Goal: Task Accomplishment & Management: Complete application form

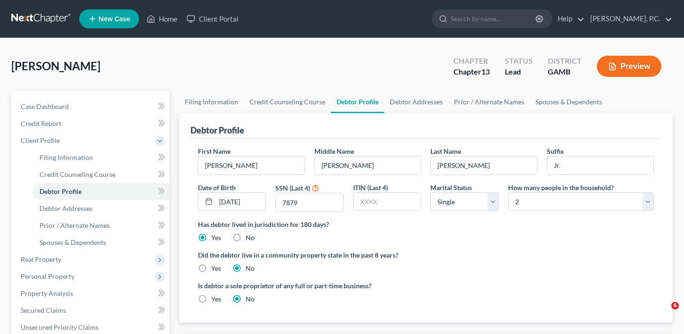
select select "0"
select select "1"
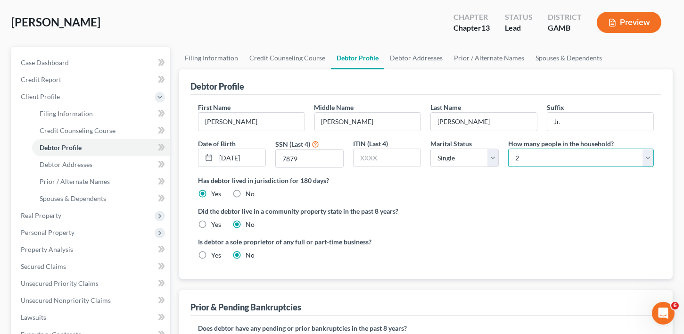
scroll to position [232, 0]
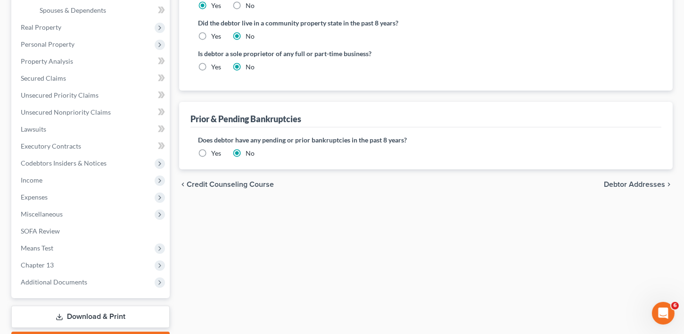
click at [628, 182] on span "Debtor Addresses" at bounding box center [634, 185] width 61 height 8
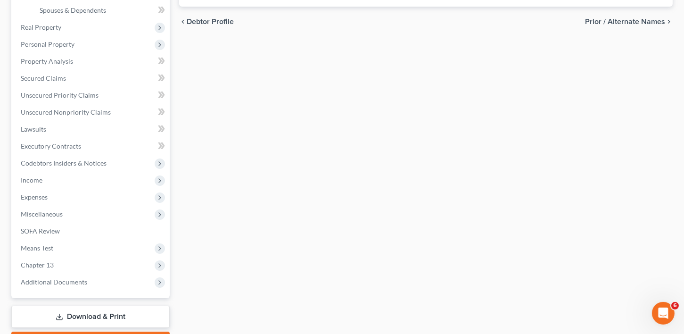
scroll to position [195, 0]
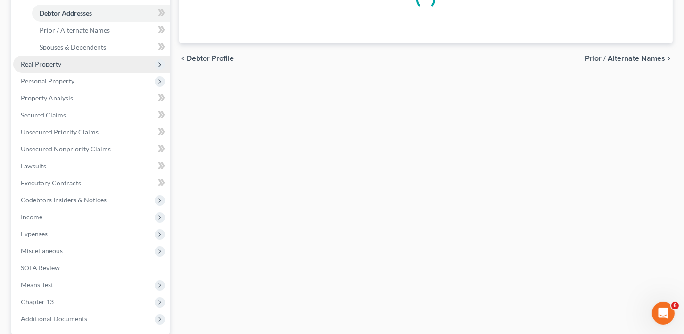
select select "0"
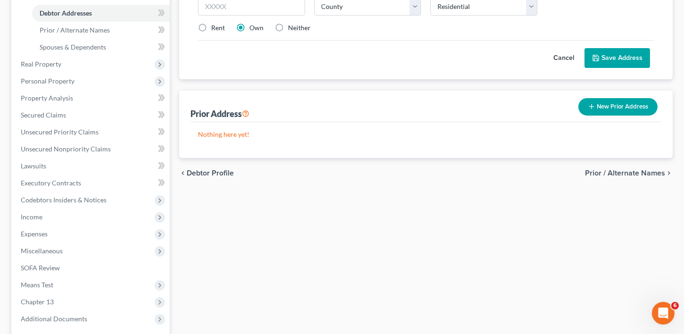
scroll to position [0, 0]
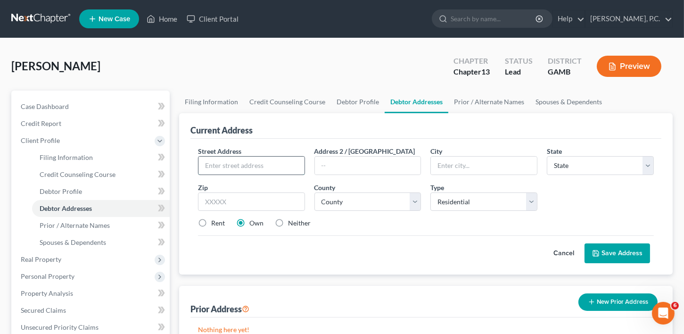
click at [225, 162] on input "text" at bounding box center [251, 166] width 106 height 18
type input "[STREET_ADDRESS]"
click at [438, 166] on input "text" at bounding box center [484, 166] width 106 height 18
type input "[PERSON_NAME]"
select select "10"
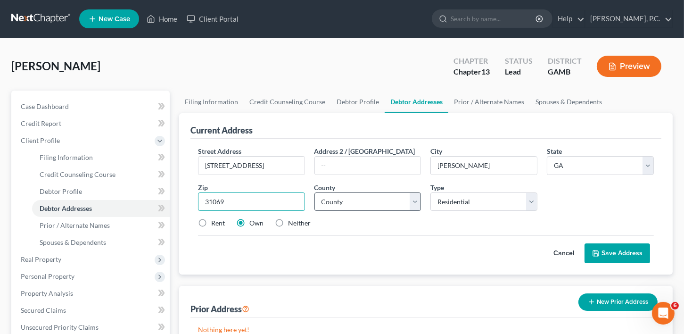
type input "31069"
click at [385, 198] on select "County [GEOGRAPHIC_DATA] [GEOGRAPHIC_DATA] [GEOGRAPHIC_DATA] [GEOGRAPHIC_DATA] …" at bounding box center [367, 201] width 107 height 19
select select "75"
click at [613, 258] on button "Save Address" at bounding box center [618, 253] width 66 height 20
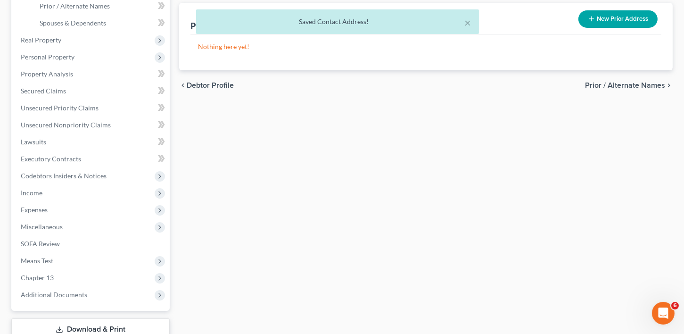
scroll to position [158, 0]
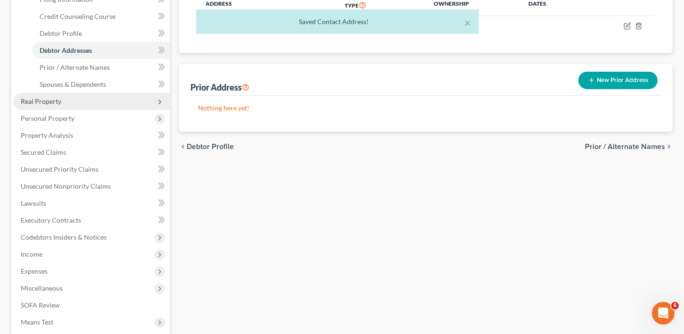
click at [45, 99] on span "Real Property" at bounding box center [41, 101] width 41 height 8
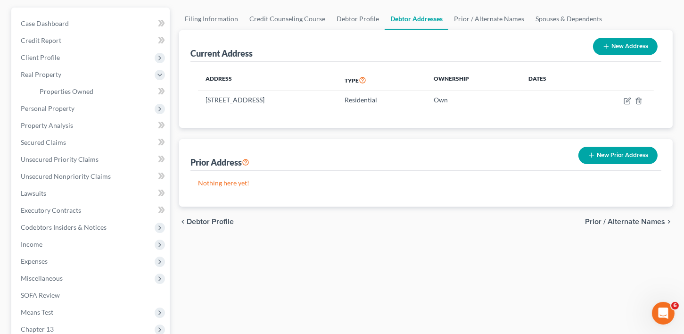
scroll to position [80, 0]
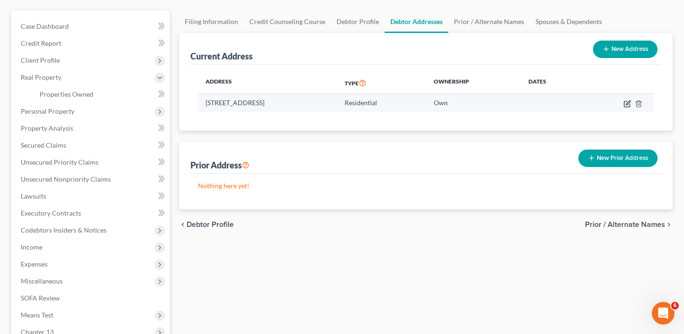
click at [627, 103] on icon "button" at bounding box center [628, 104] width 8 height 8
select select "10"
select select "75"
select select "0"
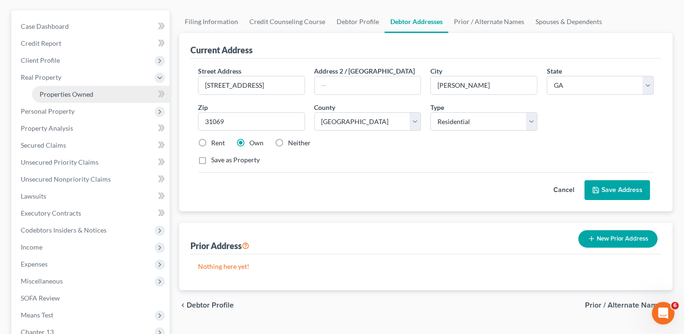
click at [57, 88] on link "Properties Owned" at bounding box center [101, 94] width 138 height 17
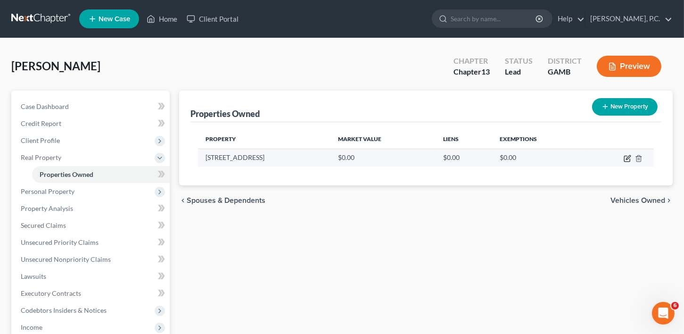
click at [626, 156] on icon "button" at bounding box center [628, 159] width 8 height 8
select select "10"
select select "75"
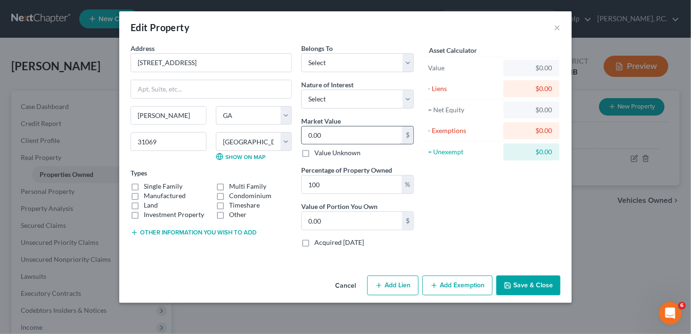
click at [321, 138] on input "0.00" at bounding box center [352, 135] width 100 height 18
type input "2"
type input "2.00"
type input "26"
type input "26.00"
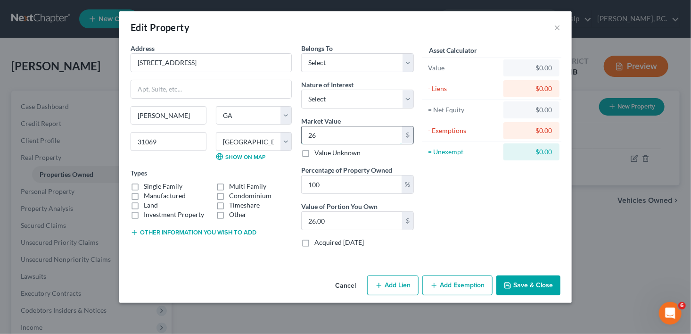
type input "262"
type input "262.00"
type input "2628"
type input "2,628.00"
type input "2,6280"
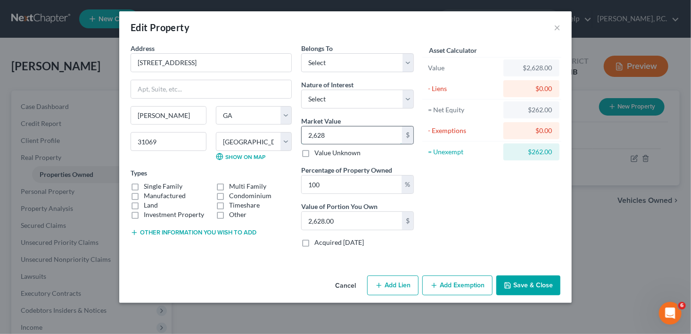
type input "26,280.00"
type input "26,2800"
type input "262,800.00"
click at [312, 65] on select "Select Debtor 1 Only Debtor 2 Only Debtor 1 And Debtor 2 Only At Least One Of T…" at bounding box center [357, 62] width 113 height 19
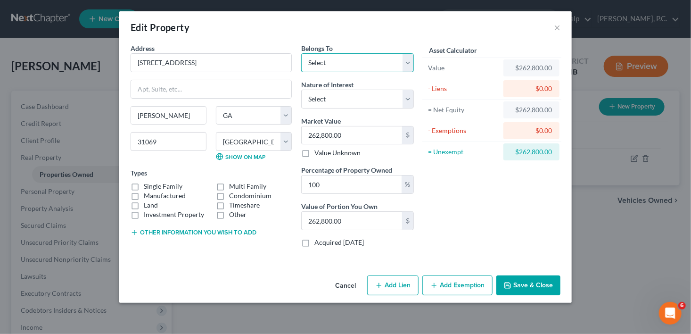
select select "3"
click at [301, 53] on select "Select Debtor 1 Only Debtor 2 Only Debtor 1 And Debtor 2 Only At Least One Of T…" at bounding box center [357, 62] width 113 height 19
click at [313, 104] on select "Select Fee Simple Joint Tenant Life Estate Equitable Interest Future Interest T…" at bounding box center [357, 99] width 113 height 19
select select "0"
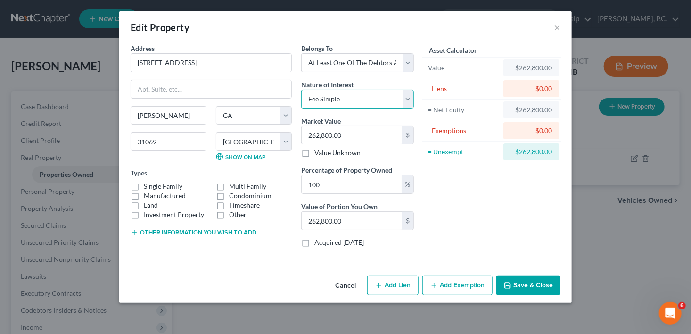
click at [301, 90] on select "Select Fee Simple Joint Tenant Life Estate Equitable Interest Future Interest T…" at bounding box center [357, 99] width 113 height 19
drag, startPoint x: 325, startPoint y: 188, endPoint x: 295, endPoint y: 189, distance: 30.2
click at [295, 189] on div "Address * 406 Preservation Parkway [GEOGRAPHIC_DATA] [US_STATE][GEOGRAPHIC_DATA…" at bounding box center [272, 148] width 293 height 211
type input "5"
type input "13,140.00"
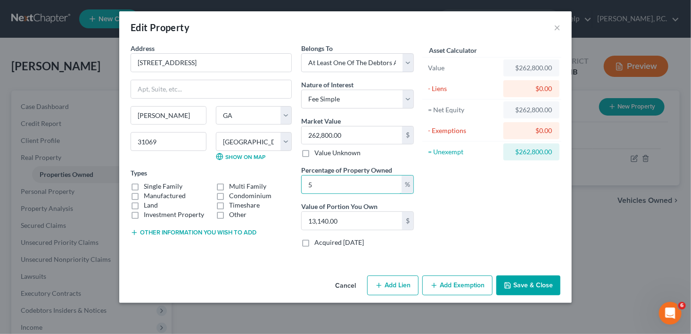
type input "50"
type input "131,400.00"
type input "50"
click at [144, 184] on label "Single Family" at bounding box center [163, 185] width 39 height 9
click at [148, 184] on input "Single Family" at bounding box center [151, 184] width 6 height 6
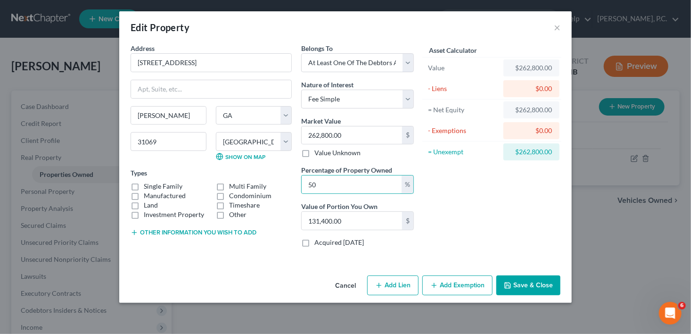
checkbox input "true"
click at [535, 285] on button "Save & Close" at bounding box center [528, 285] width 64 height 20
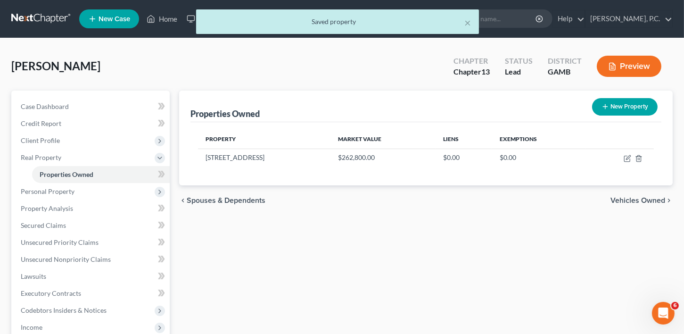
click at [649, 202] on span "Vehicles Owned" at bounding box center [637, 201] width 55 height 8
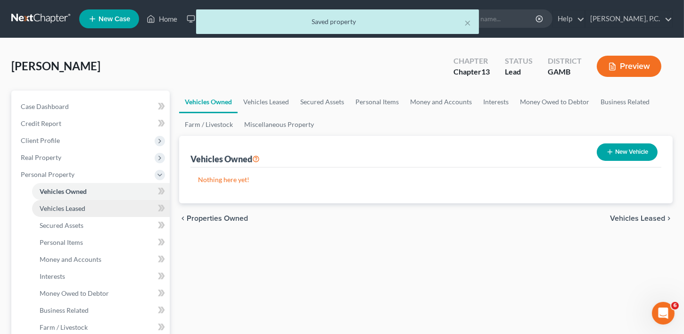
click at [79, 211] on span "Vehicles Leased" at bounding box center [63, 208] width 46 height 8
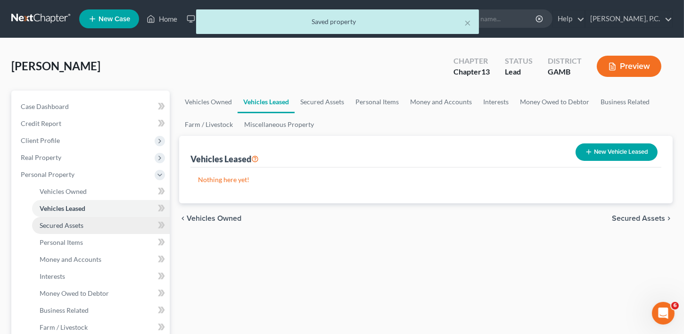
click at [67, 227] on span "Secured Assets" at bounding box center [62, 225] width 44 height 8
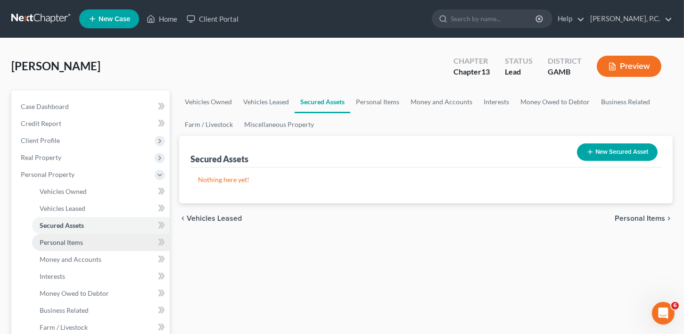
click at [58, 243] on span "Personal Items" at bounding box center [61, 242] width 43 height 8
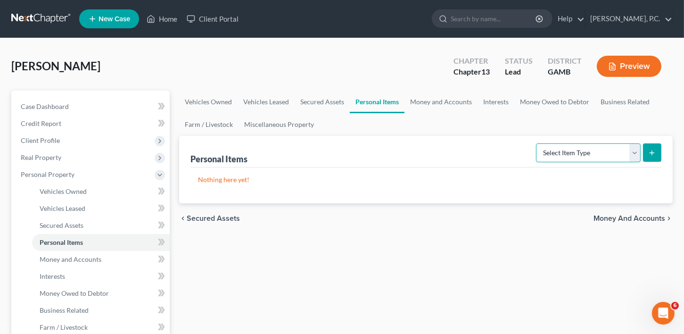
click at [622, 146] on select "Select Item Type Clothing Collectibles Of Value Electronics Firearms Household …" at bounding box center [588, 152] width 105 height 19
select select "clothing"
click at [537, 143] on select "Select Item Type Clothing Collectibles Of Value Electronics Firearms Household …" at bounding box center [588, 152] width 105 height 19
click at [657, 150] on button "submit" at bounding box center [652, 152] width 18 height 18
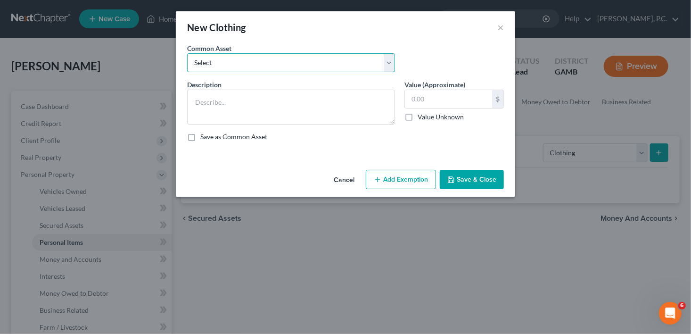
click at [228, 65] on select "Select Clothing" at bounding box center [291, 62] width 208 height 19
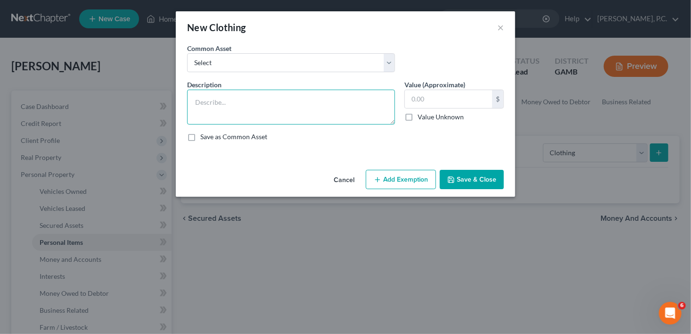
click at [257, 96] on textarea at bounding box center [291, 107] width 208 height 35
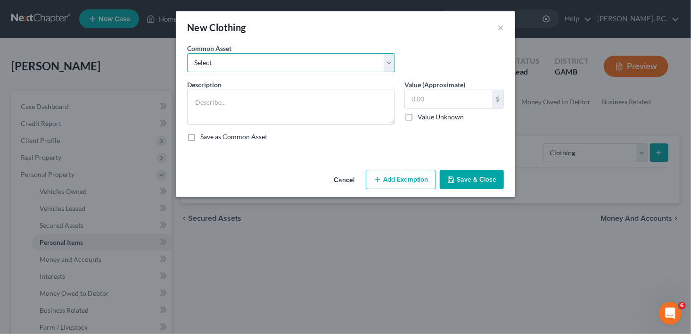
click at [214, 66] on select "Select Clothing" at bounding box center [291, 62] width 208 height 19
select select "0"
click at [187, 53] on select "Select Clothing" at bounding box center [291, 62] width 208 height 19
type textarea "Clothing"
type input "100.00"
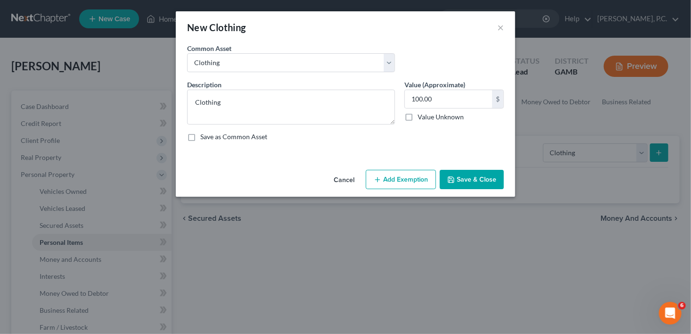
click at [479, 184] on button "Save & Close" at bounding box center [472, 180] width 64 height 20
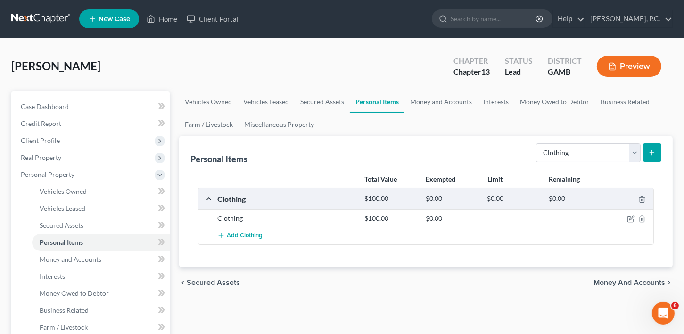
click at [653, 149] on icon "submit" at bounding box center [652, 153] width 8 height 8
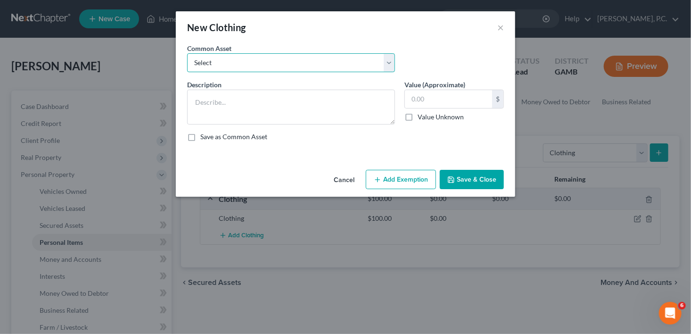
click at [206, 61] on select "Select Clothing" at bounding box center [291, 62] width 208 height 19
click at [226, 61] on select "Select Clothing" at bounding box center [291, 62] width 208 height 19
click at [495, 28] on div "New Clothing ×" at bounding box center [345, 27] width 339 height 32
click at [500, 25] on button "×" at bounding box center [500, 27] width 7 height 11
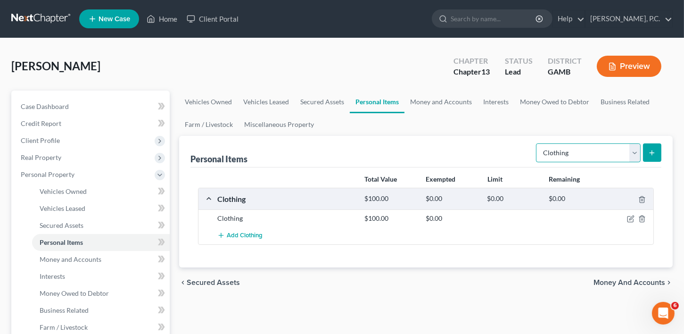
click at [582, 154] on select "Select Item Type Clothing Collectibles Of Value Electronics Firearms Household …" at bounding box center [588, 152] width 105 height 19
select select "household_goods"
click at [537, 143] on select "Select Item Type Clothing Collectibles Of Value Electronics Firearms Household …" at bounding box center [588, 152] width 105 height 19
click at [667, 152] on div "Personal Items Select Item Type Clothing Collectibles Of Value Electronics Fire…" at bounding box center [426, 202] width 494 height 132
click at [655, 148] on button "submit" at bounding box center [652, 152] width 18 height 18
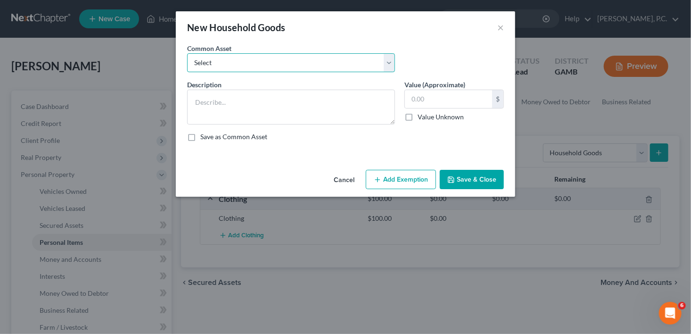
click at [226, 60] on select "Select Household goods Household goods Household goods and furniture Household …" at bounding box center [291, 62] width 208 height 19
select select "2"
click at [187, 53] on select "Select Household goods Household goods Household goods and furniture Household …" at bounding box center [291, 62] width 208 height 19
type textarea "Household goods and furniture"
type input "1,000.00"
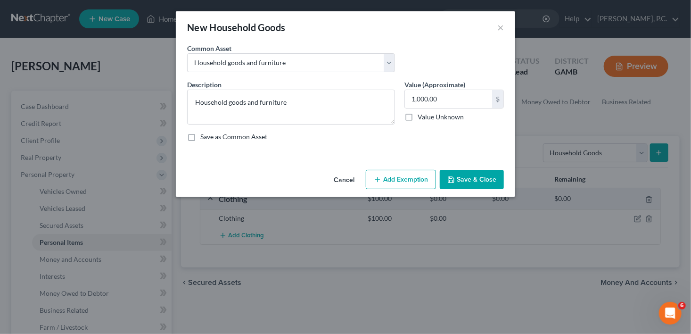
drag, startPoint x: 471, startPoint y: 180, endPoint x: 547, endPoint y: 182, distance: 76.4
click at [472, 180] on button "Save & Close" at bounding box center [472, 180] width 64 height 20
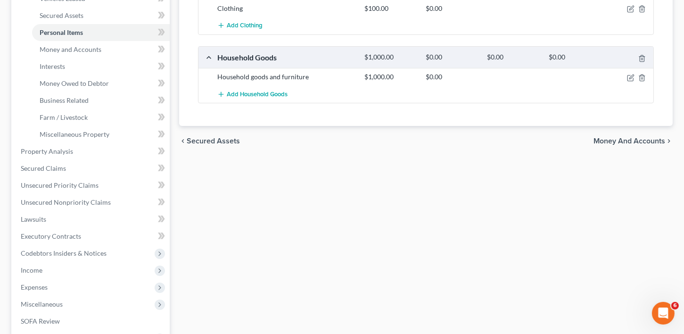
scroll to position [222, 0]
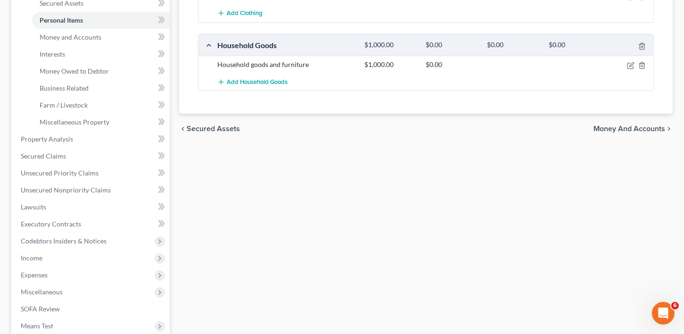
click at [626, 126] on span "Money and Accounts" at bounding box center [629, 129] width 72 height 8
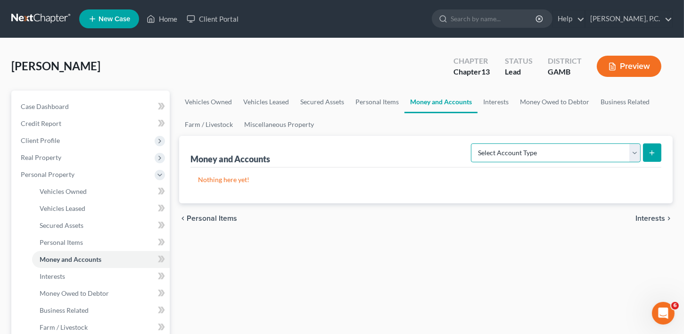
click at [526, 150] on select "Select Account Type Brokerage Cash on Hand Certificates of Deposit Checking Acc…" at bounding box center [556, 152] width 170 height 19
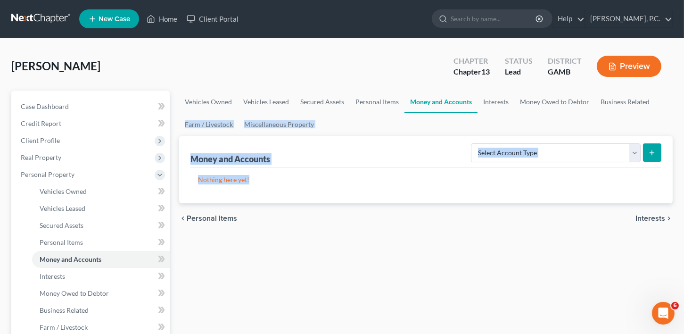
drag, startPoint x: 681, startPoint y: 127, endPoint x: 690, endPoint y: 168, distance: 41.5
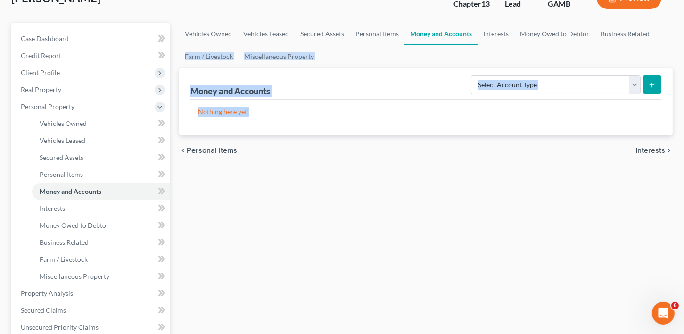
scroll to position [293, 0]
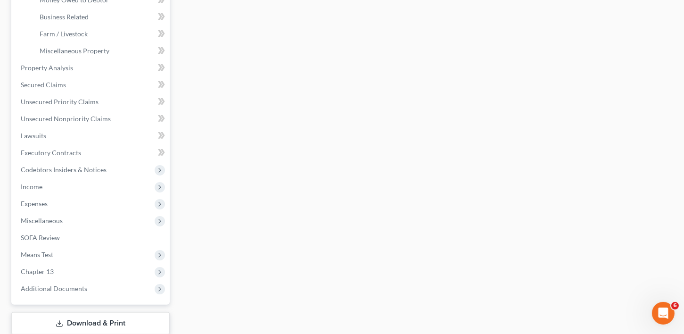
click at [52, 325] on link "Download & Print" at bounding box center [90, 323] width 158 height 22
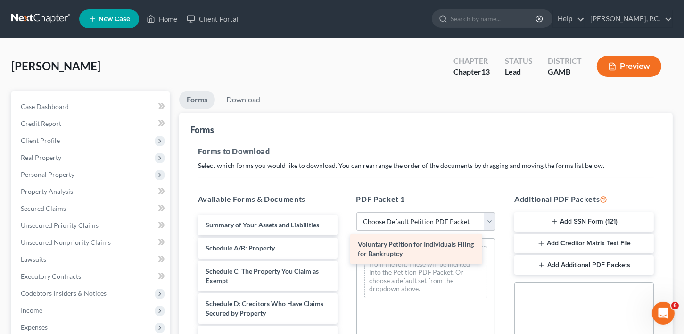
drag, startPoint x: 232, startPoint y: 227, endPoint x: 412, endPoint y: 252, distance: 180.8
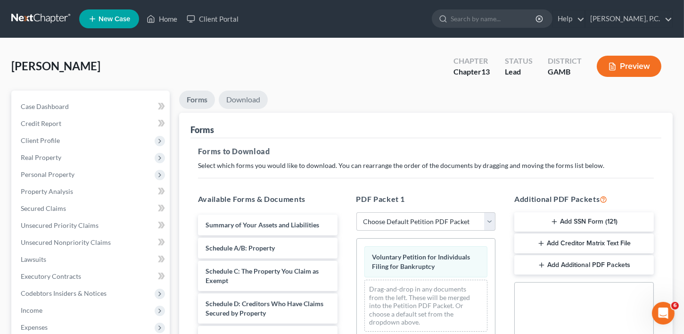
click at [240, 97] on link "Download" at bounding box center [243, 100] width 49 height 18
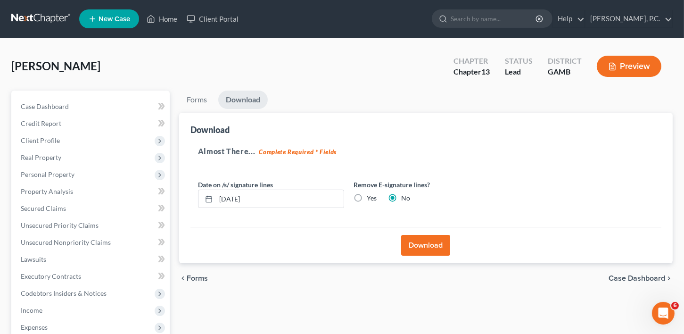
click at [432, 241] on button "Download" at bounding box center [425, 245] width 49 height 21
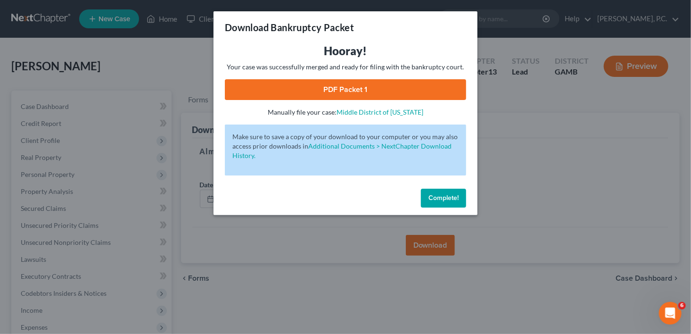
click at [346, 87] on link "PDF Packet 1" at bounding box center [345, 89] width 241 height 21
click at [435, 200] on span "Complete!" at bounding box center [443, 198] width 30 height 8
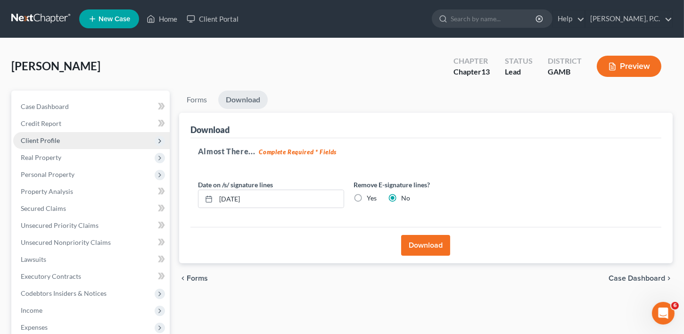
click at [38, 136] on span "Client Profile" at bounding box center [40, 140] width 39 height 8
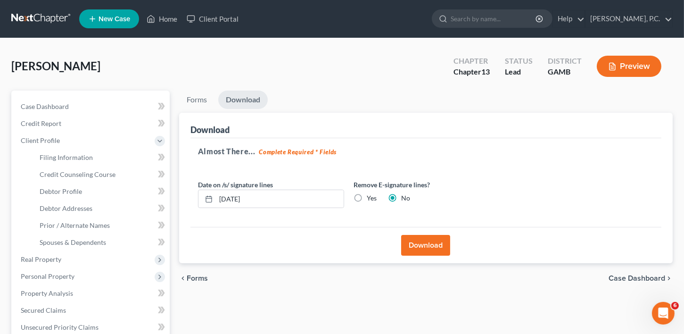
scroll to position [285, 0]
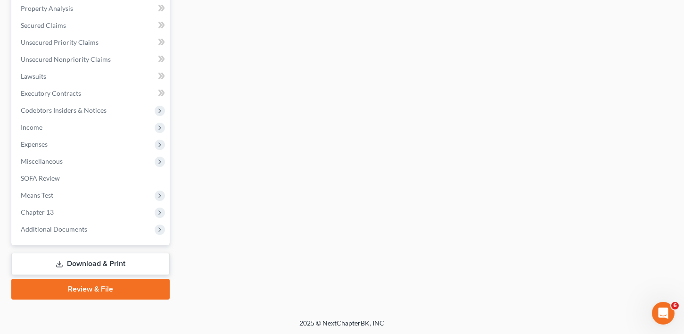
drag, startPoint x: 88, startPoint y: 259, endPoint x: 132, endPoint y: 255, distance: 44.5
click at [88, 259] on link "Download & Print" at bounding box center [90, 264] width 158 height 22
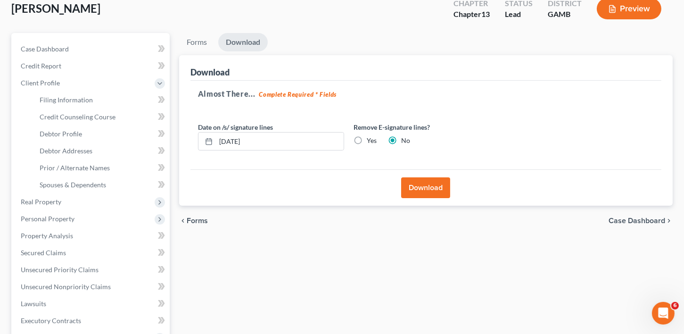
scroll to position [43, 0]
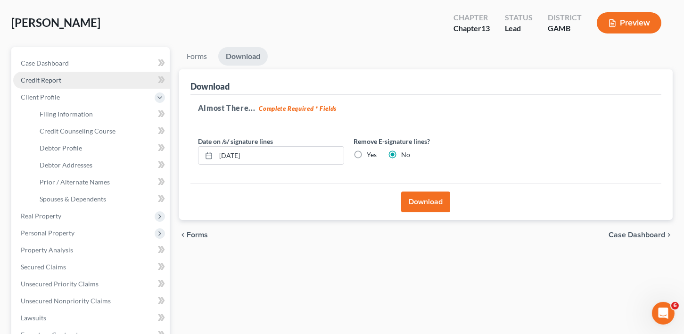
click at [53, 77] on span "Credit Report" at bounding box center [41, 80] width 41 height 8
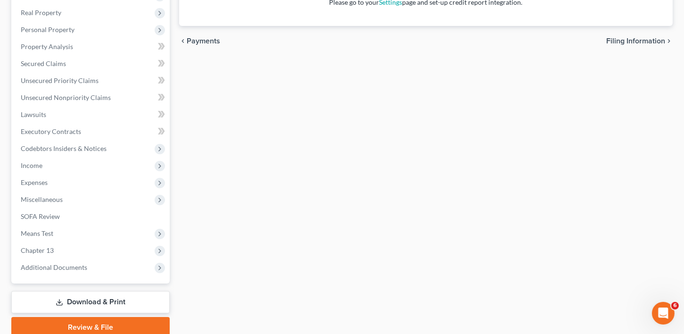
scroll to position [183, 0]
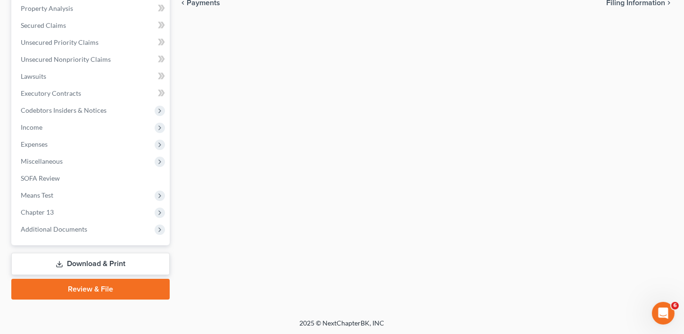
click at [97, 260] on link "Download & Print" at bounding box center [90, 264] width 158 height 22
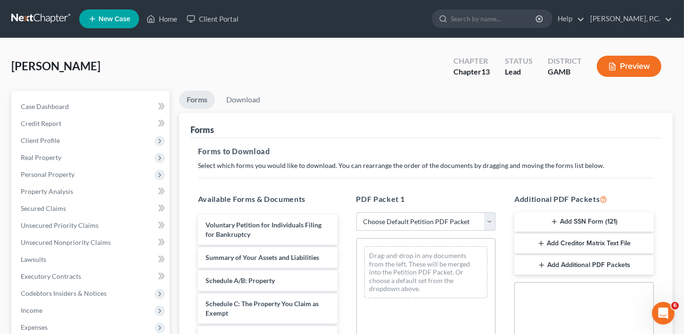
click at [565, 222] on button "Add SSN Form (121)" at bounding box center [584, 222] width 140 height 20
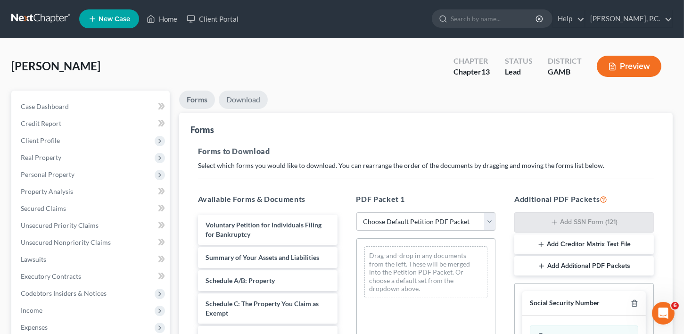
click at [228, 96] on link "Download" at bounding box center [243, 100] width 49 height 18
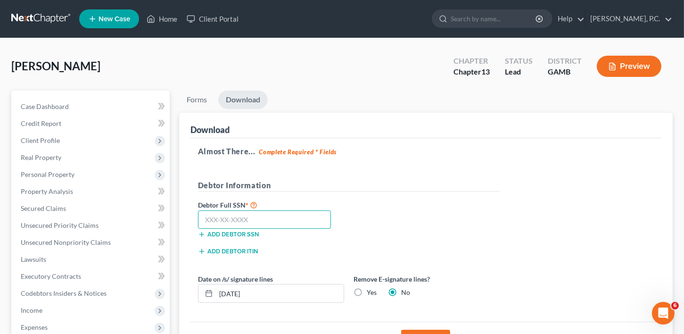
click at [256, 213] on input "text" at bounding box center [264, 219] width 133 height 19
type input "255-17-7879"
click at [416, 330] on button "Download" at bounding box center [425, 340] width 49 height 21
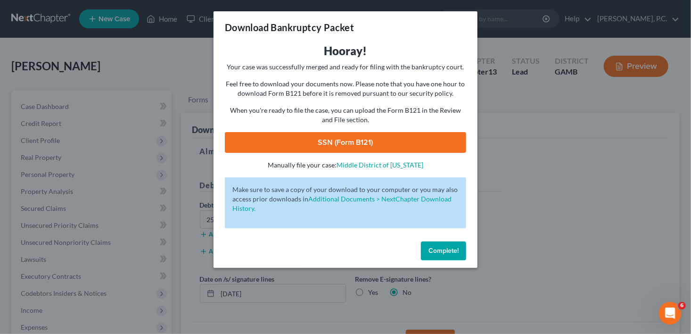
click at [348, 135] on link "SSN (Form B121)" at bounding box center [345, 142] width 241 height 21
click at [448, 255] on button "Complete!" at bounding box center [443, 250] width 45 height 19
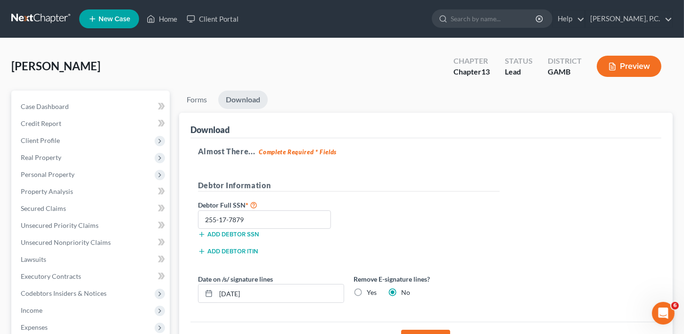
click at [98, 13] on link "New Case" at bounding box center [109, 18] width 60 height 19
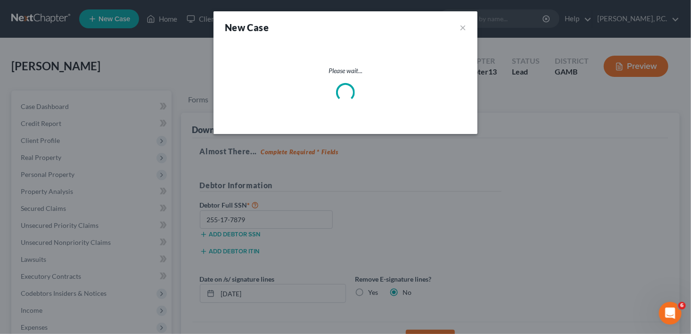
select select "18"
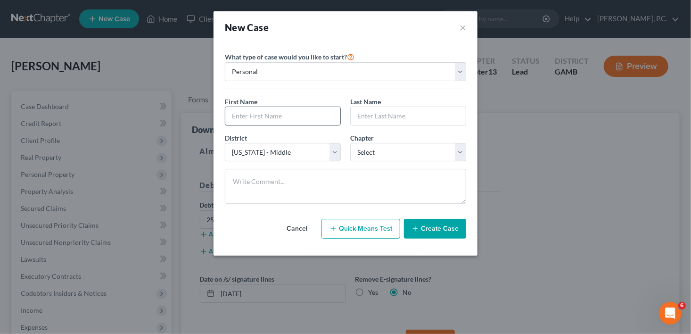
drag, startPoint x: 245, startPoint y: 132, endPoint x: 246, endPoint y: 115, distance: 16.0
click at [246, 132] on div "First Name * Last Name *" at bounding box center [345, 115] width 251 height 36
click at [245, 114] on input "text" at bounding box center [282, 116] width 115 height 18
drag, startPoint x: 237, startPoint y: 112, endPoint x: 187, endPoint y: 107, distance: 49.7
click at [187, 107] on div "New Case × Please select case type * Bankruptcy Bankruptcy What type of case wo…" at bounding box center [345, 167] width 691 height 334
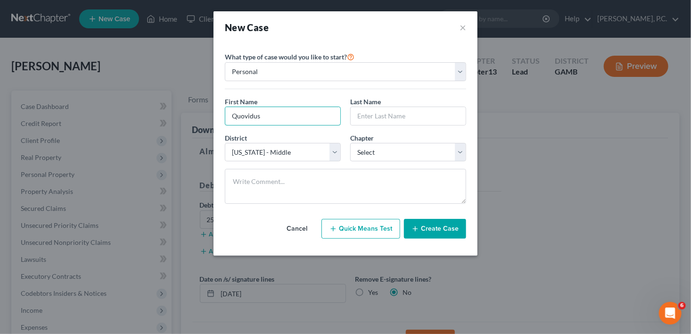
type input "Quovidus"
type input "[PERSON_NAME]"
click at [353, 155] on select "Select 7 11 12 13" at bounding box center [408, 152] width 116 height 19
select select "0"
click at [350, 143] on select "Select 7 11 12 13" at bounding box center [408, 152] width 116 height 19
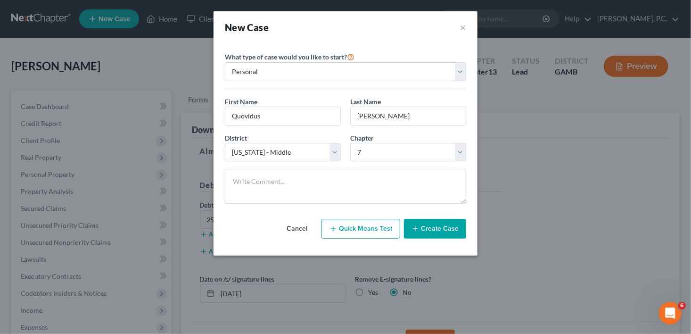
click at [446, 239] on div "Cancel Quick Means Test Create Case" at bounding box center [345, 228] width 241 height 35
click at [446, 232] on button "Create Case" at bounding box center [435, 229] width 62 height 20
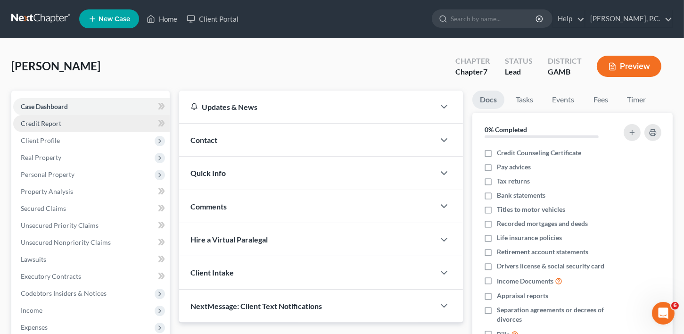
click at [39, 130] on link "Credit Report" at bounding box center [91, 123] width 157 height 17
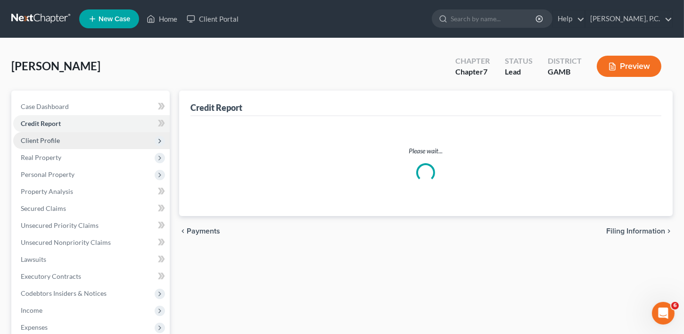
click at [42, 141] on span "Client Profile" at bounding box center [40, 140] width 39 height 8
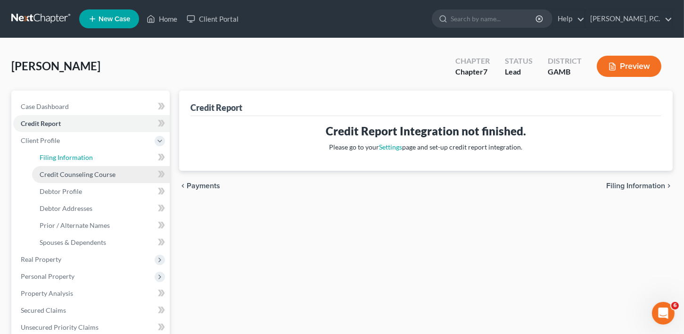
drag, startPoint x: 50, startPoint y: 158, endPoint x: 125, endPoint y: 175, distance: 76.7
click at [51, 159] on span "Filing Information" at bounding box center [66, 157] width 53 height 8
select select "1"
select select "0"
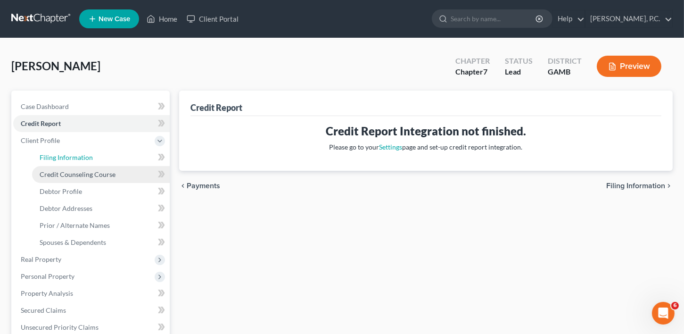
select select "18"
select select "10"
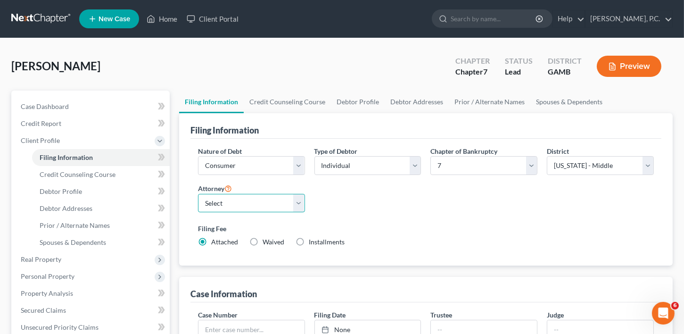
click at [231, 199] on select "Select [PERSON_NAME]" at bounding box center [251, 203] width 107 height 19
select select "0"
click at [198, 194] on select "Select [PERSON_NAME]" at bounding box center [251, 203] width 107 height 19
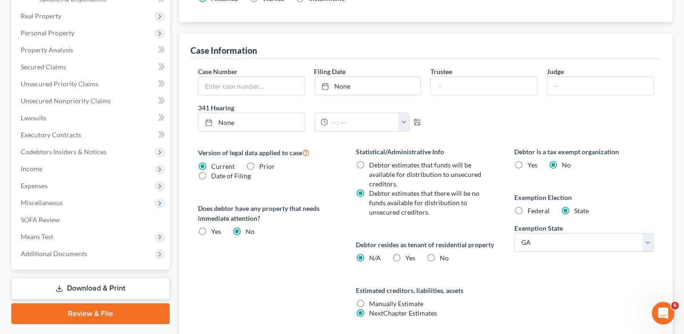
scroll to position [324, 0]
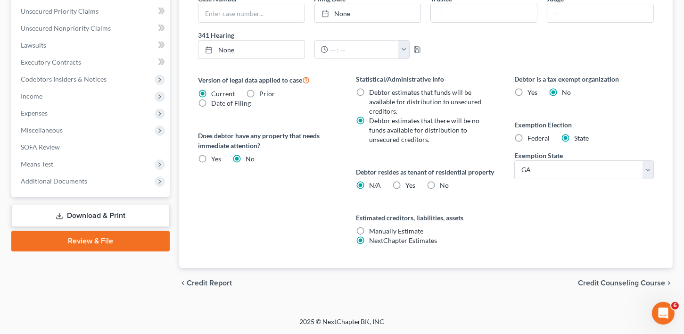
click at [618, 280] on span "Credit Counseling Course" at bounding box center [621, 283] width 87 height 8
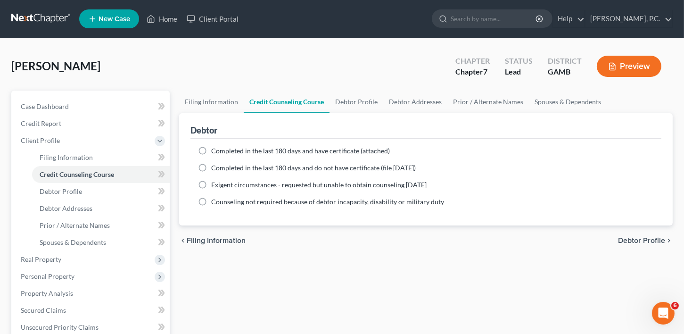
click at [211, 168] on label "Completed in the last 180 days and do not have certificate (file [DATE])" at bounding box center [313, 167] width 205 height 9
click at [215, 168] on input "Completed in the last 180 days and do not have certificate (file [DATE])" at bounding box center [218, 166] width 6 height 6
radio input "true"
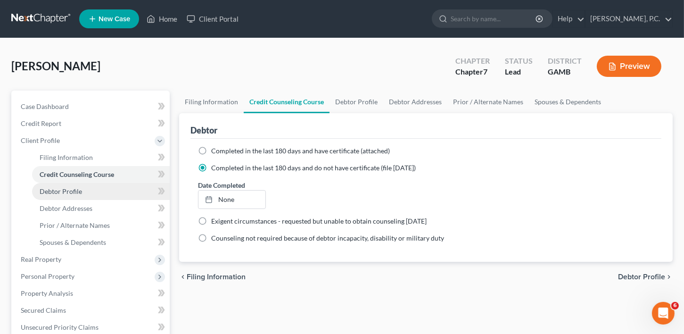
click at [72, 192] on span "Debtor Profile" at bounding box center [61, 191] width 42 height 8
select select "0"
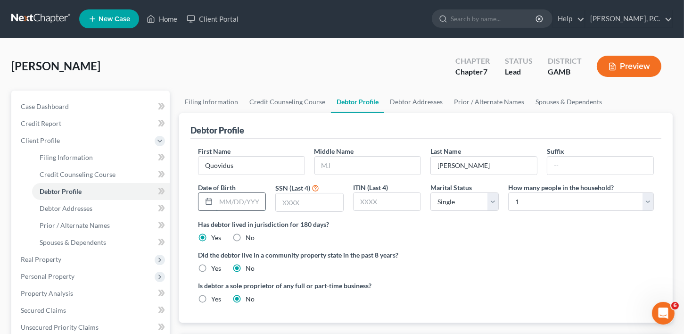
click at [223, 202] on input "text" at bounding box center [241, 202] width 50 height 18
type input "[DATE]"
click at [281, 200] on input "text" at bounding box center [309, 202] width 67 height 18
type input "5030"
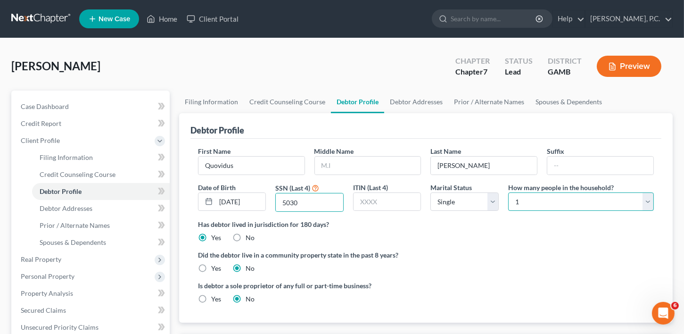
click at [590, 199] on select "Select 1 2 3 4 5 6 7 8 9 10 11 12 13 14 15 16 17 18 19 20" at bounding box center [581, 201] width 146 height 19
select select "1"
click at [508, 192] on select "Select 1 2 3 4 5 6 7 8 9 10 11 12 13 14 15 16 17 18 19 20" at bounding box center [581, 201] width 146 height 19
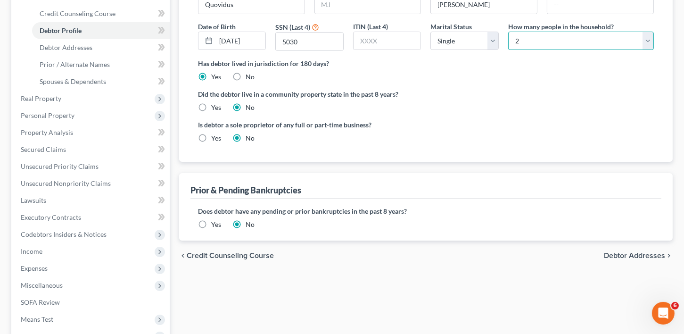
scroll to position [169, 0]
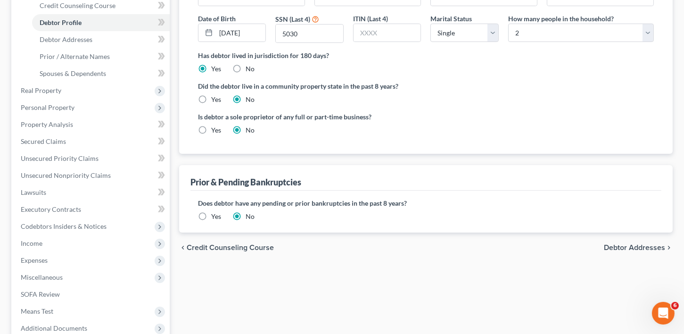
click at [629, 245] on span "Debtor Addresses" at bounding box center [634, 248] width 61 height 8
select select "0"
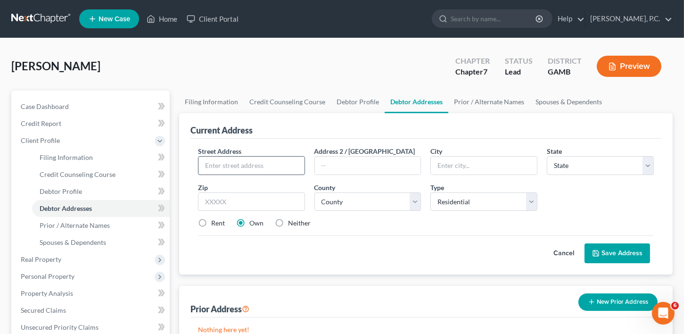
click at [206, 164] on input "text" at bounding box center [251, 166] width 106 height 18
click at [237, 166] on input "[GEOGRAPHIC_DATA][PERSON_NAME]" at bounding box center [251, 166] width 106 height 18
click at [264, 165] on input "[STREET_ADDRESS]" at bounding box center [251, 166] width 106 height 18
type input "[STREET_ADDRESS]"
